Goal: Information Seeking & Learning: Learn about a topic

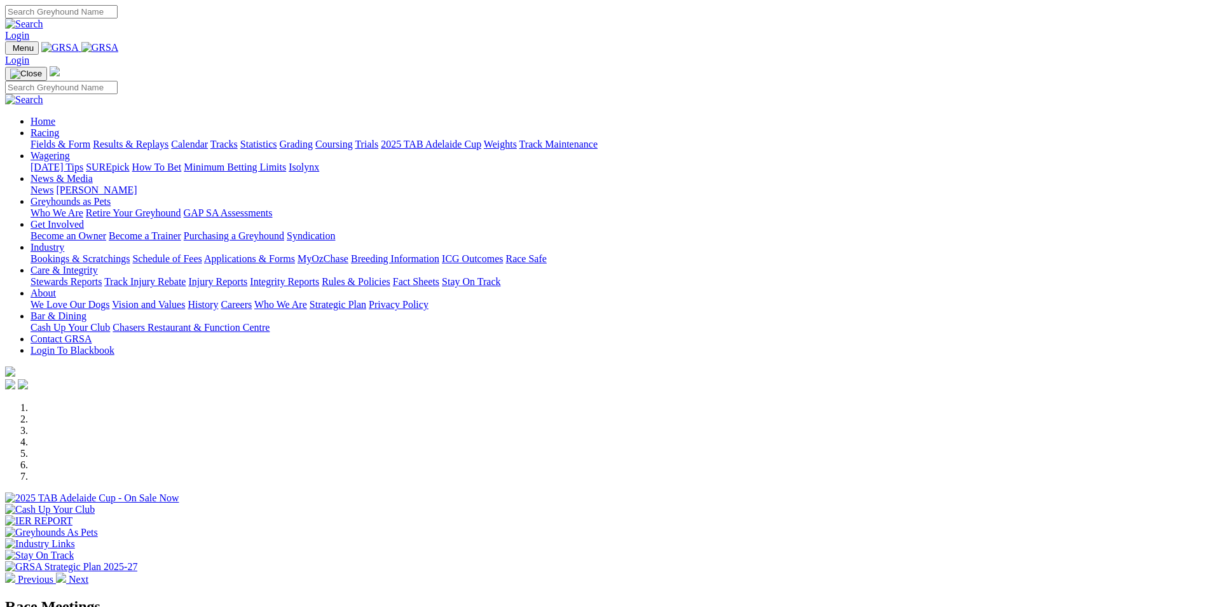
scroll to position [191, 0]
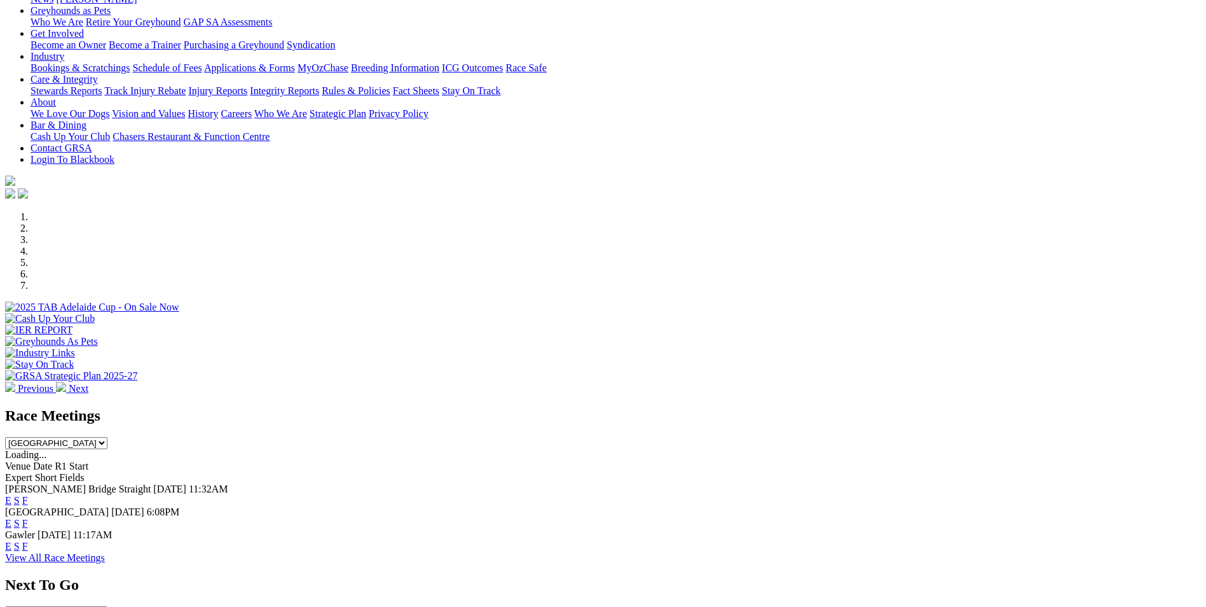
click at [11, 495] on link "E" at bounding box center [8, 500] width 6 height 11
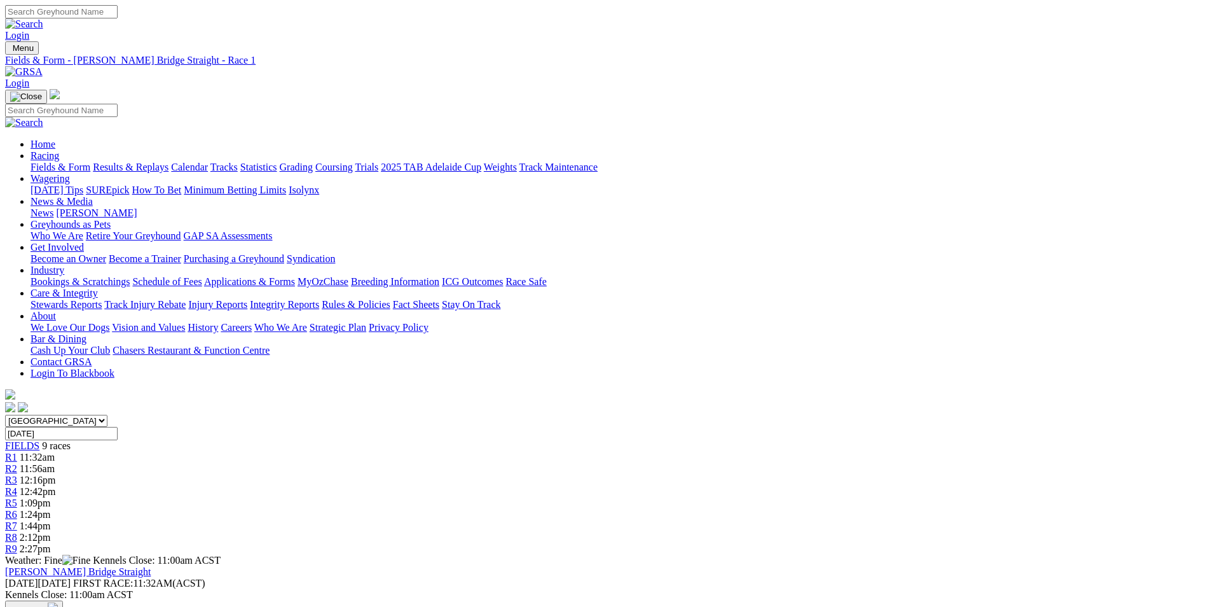
click at [58, 602] on img "button" at bounding box center [53, 607] width 10 height 10
click at [633, 171] on link "PDF" at bounding box center [624, 165] width 18 height 11
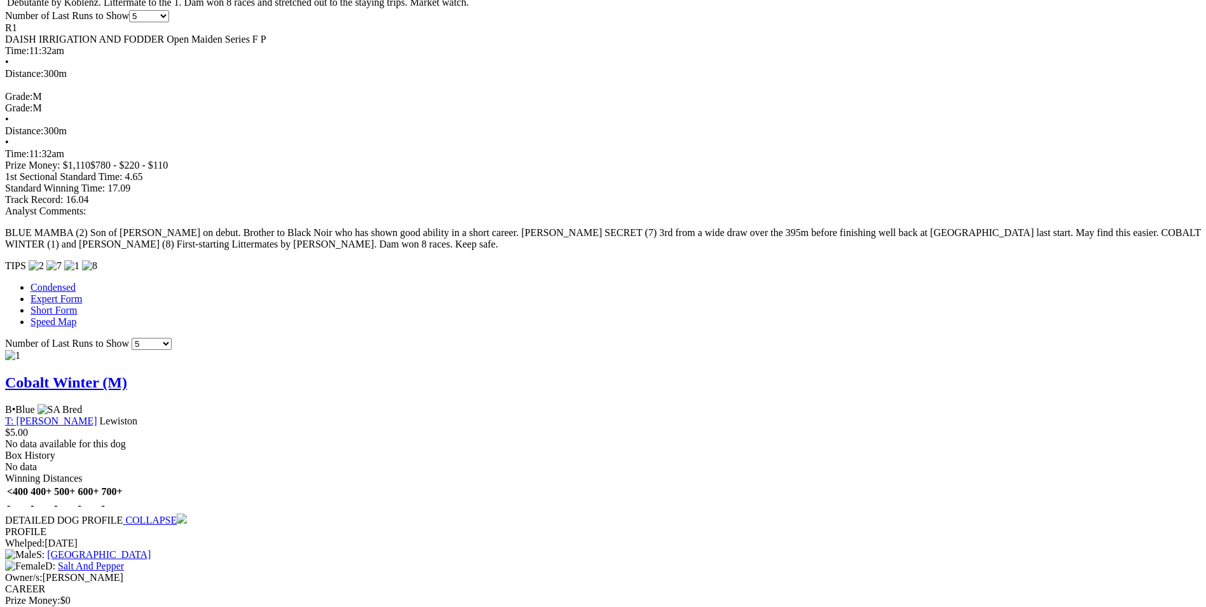
scroll to position [827, 0]
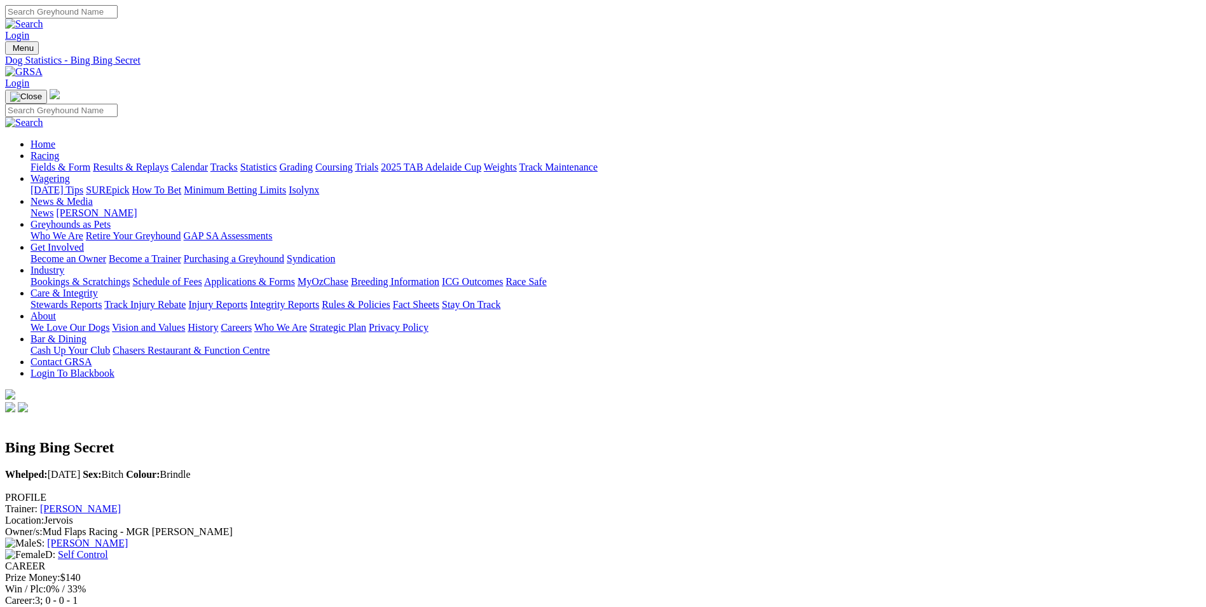
click at [481, 162] on link "2025 TAB Adelaide Cup" at bounding box center [431, 167] width 100 height 11
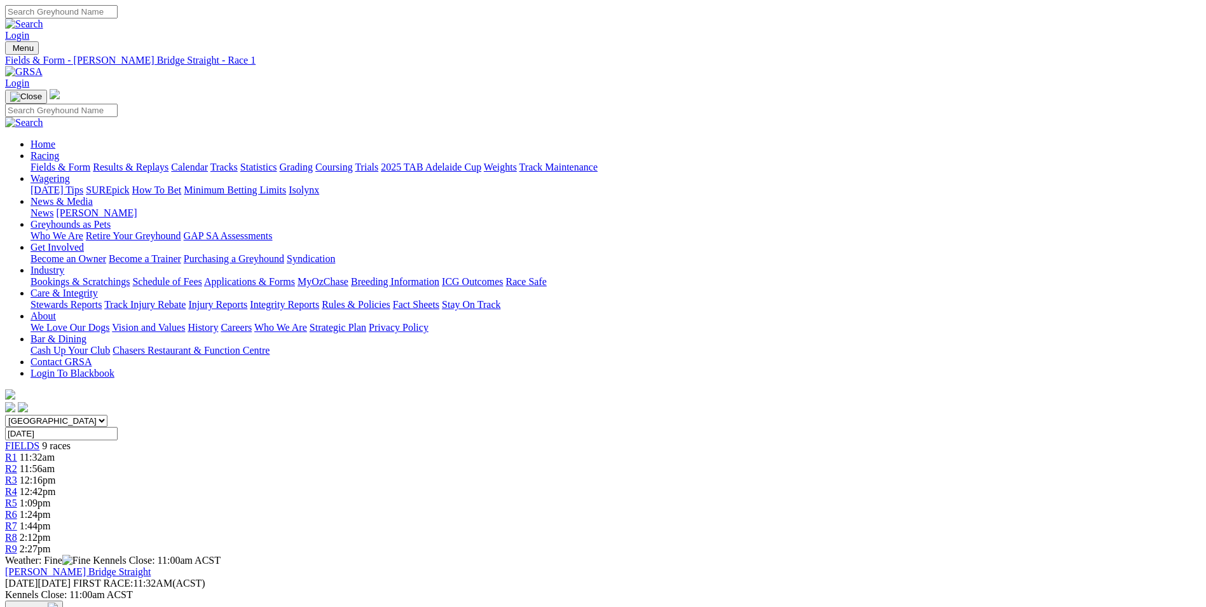
click at [17, 463] on link "R2" at bounding box center [11, 468] width 12 height 11
click at [267, 440] on div "FIELDS 9 races" at bounding box center [603, 445] width 1196 height 11
drag, startPoint x: 267, startPoint y: 198, endPoint x: 244, endPoint y: 192, distance: 24.4
click at [39, 440] on span "FIELDS" at bounding box center [22, 445] width 34 height 11
